Goal: Find specific page/section: Find specific page/section

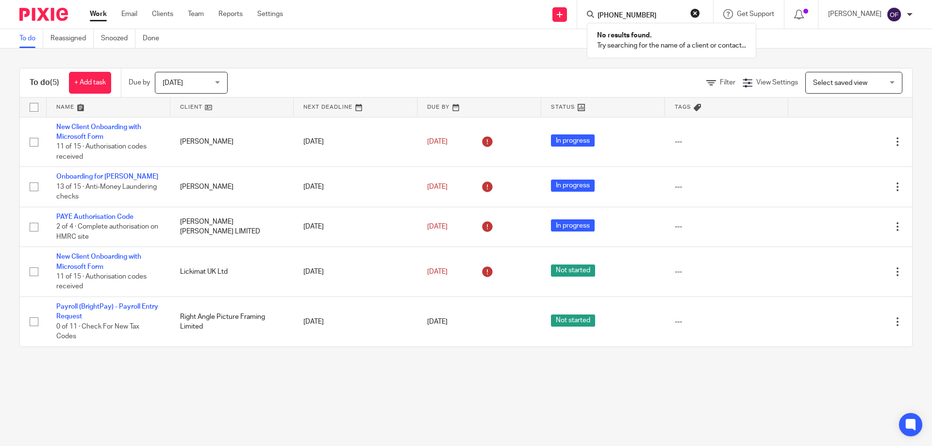
click at [606, 10] on form "[PHONE_NUMBER]" at bounding box center [648, 14] width 103 height 12
click at [606, 15] on input "[PHONE_NUMBER]" at bounding box center [640, 16] width 87 height 9
click button "submit" at bounding box center [0, 0] width 0 height 0
click at [641, 17] on input "7584373118" at bounding box center [640, 16] width 87 height 9
click at [597, 17] on input "7584373118" at bounding box center [640, 16] width 87 height 9
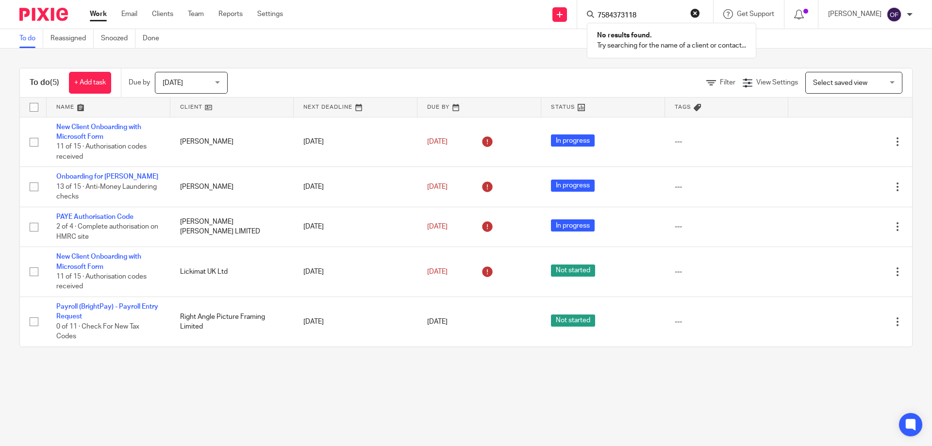
click at [597, 18] on input "7584373118" at bounding box center [640, 16] width 87 height 9
type input "07584373118"
click at [638, 35] on link at bounding box center [677, 42] width 164 height 22
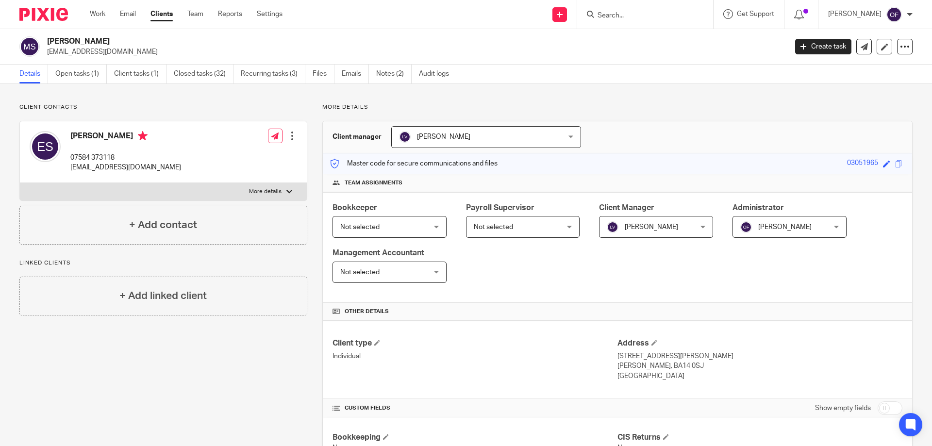
click at [77, 146] on div "[PERSON_NAME] 07584 373118 [EMAIL_ADDRESS][DOMAIN_NAME]" at bounding box center [125, 152] width 111 height 42
drag, startPoint x: 67, startPoint y: 137, endPoint x: 137, endPoint y: 139, distance: 70.0
click at [139, 139] on div "Edward Thomas Smith 07584 373118 etsgroundworks@gmail.com" at bounding box center [106, 151] width 152 height 51
drag, startPoint x: 134, startPoint y: 138, endPoint x: 117, endPoint y: 138, distance: 17.0
click at [134, 138] on h4 "[PERSON_NAME]" at bounding box center [125, 137] width 111 height 12
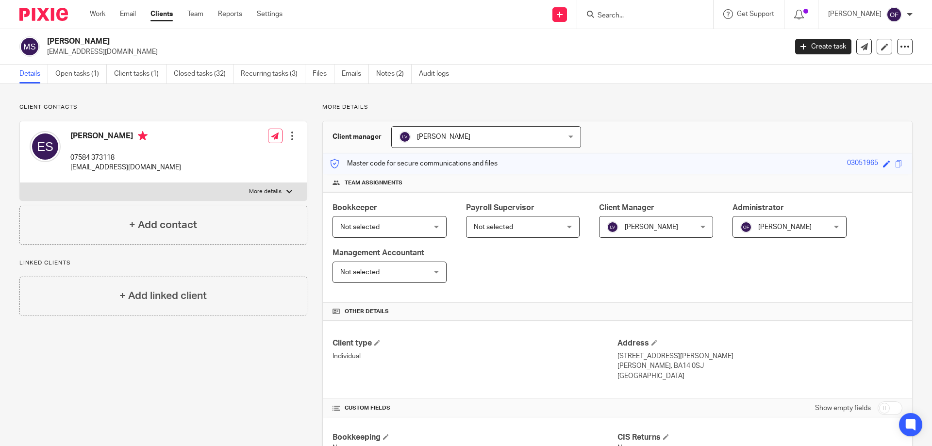
drag, startPoint x: 76, startPoint y: 135, endPoint x: 69, endPoint y: 135, distance: 6.4
click at [74, 135] on h4 "[PERSON_NAME]" at bounding box center [125, 137] width 111 height 12
click at [69, 135] on div "Edward Thomas Smith 07584 373118 etsgroundworks@gmail.com" at bounding box center [106, 151] width 152 height 51
drag, startPoint x: 76, startPoint y: 135, endPoint x: 129, endPoint y: 135, distance: 52.4
click at [129, 135] on div "Edward Thomas Smith 07584 373118 etsgroundworks@gmail.com" at bounding box center [106, 151] width 152 height 51
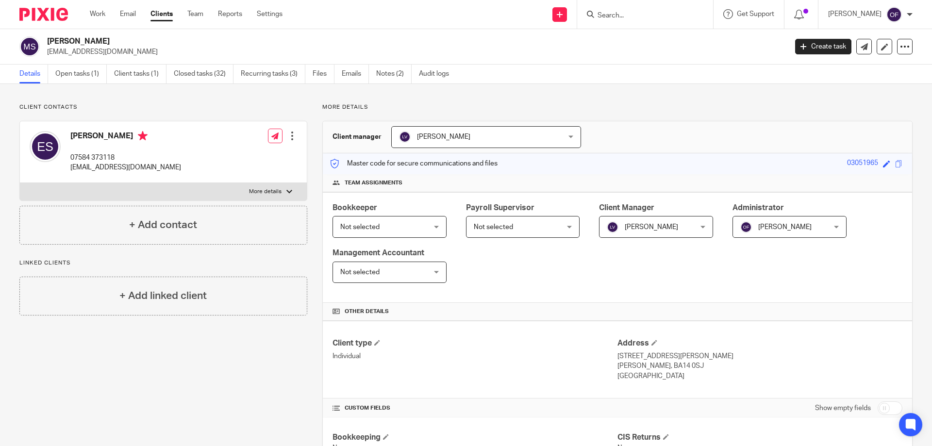
copy h4 "Edward Thomas"
click at [133, 133] on h4 "[PERSON_NAME]" at bounding box center [125, 137] width 111 height 12
drag, startPoint x: 131, startPoint y: 136, endPoint x: 154, endPoint y: 137, distance: 23.8
click at [154, 137] on h4 "[PERSON_NAME]" at bounding box center [125, 137] width 111 height 12
copy h4 "Smith"
